Goal: Find specific page/section: Find specific page/section

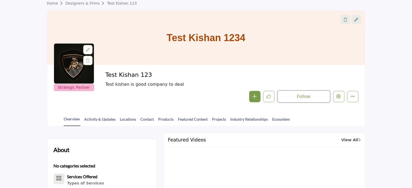
scroll to position [81, 0]
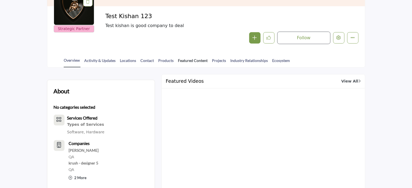
click at [180, 60] on link "Featured Content" at bounding box center [193, 61] width 30 height 9
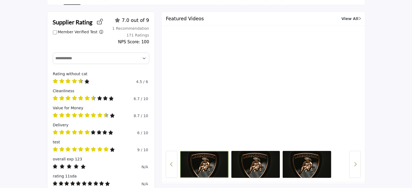
scroll to position [116, 0]
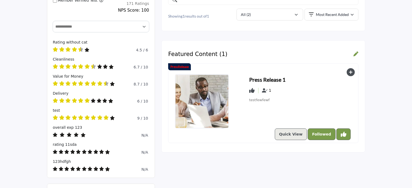
scroll to position [170, 0]
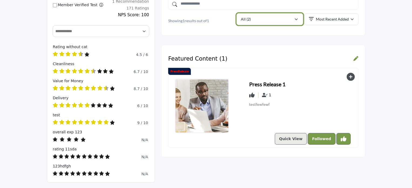
click at [269, 17] on div "All (2)" at bounding box center [267, 19] width 53 height 6
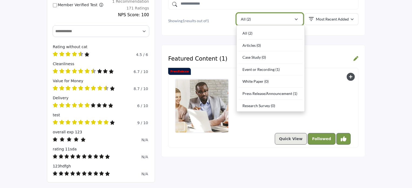
click at [263, 21] on div "All (2)" at bounding box center [267, 19] width 53 height 6
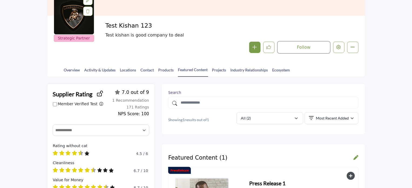
scroll to position [71, 0]
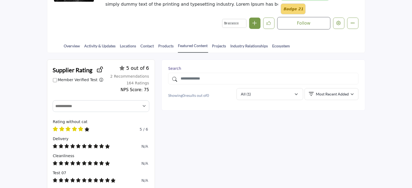
scroll to position [54, 0]
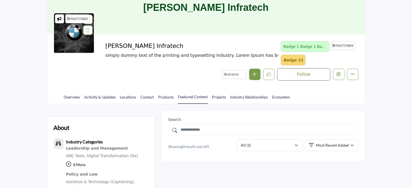
scroll to position [134, 0]
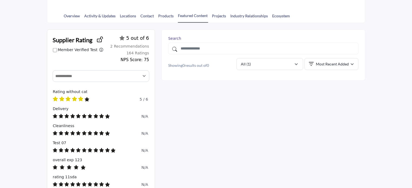
scroll to position [134, 0]
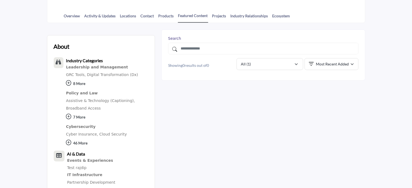
scroll to position [134, 0]
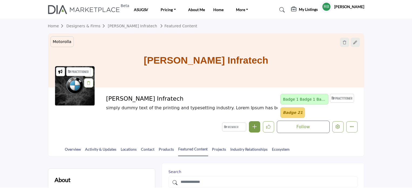
scroll to position [134, 0]
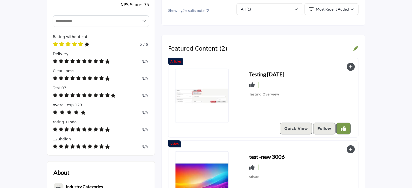
scroll to position [188, 0]
